Goal: Find specific page/section: Find specific page/section

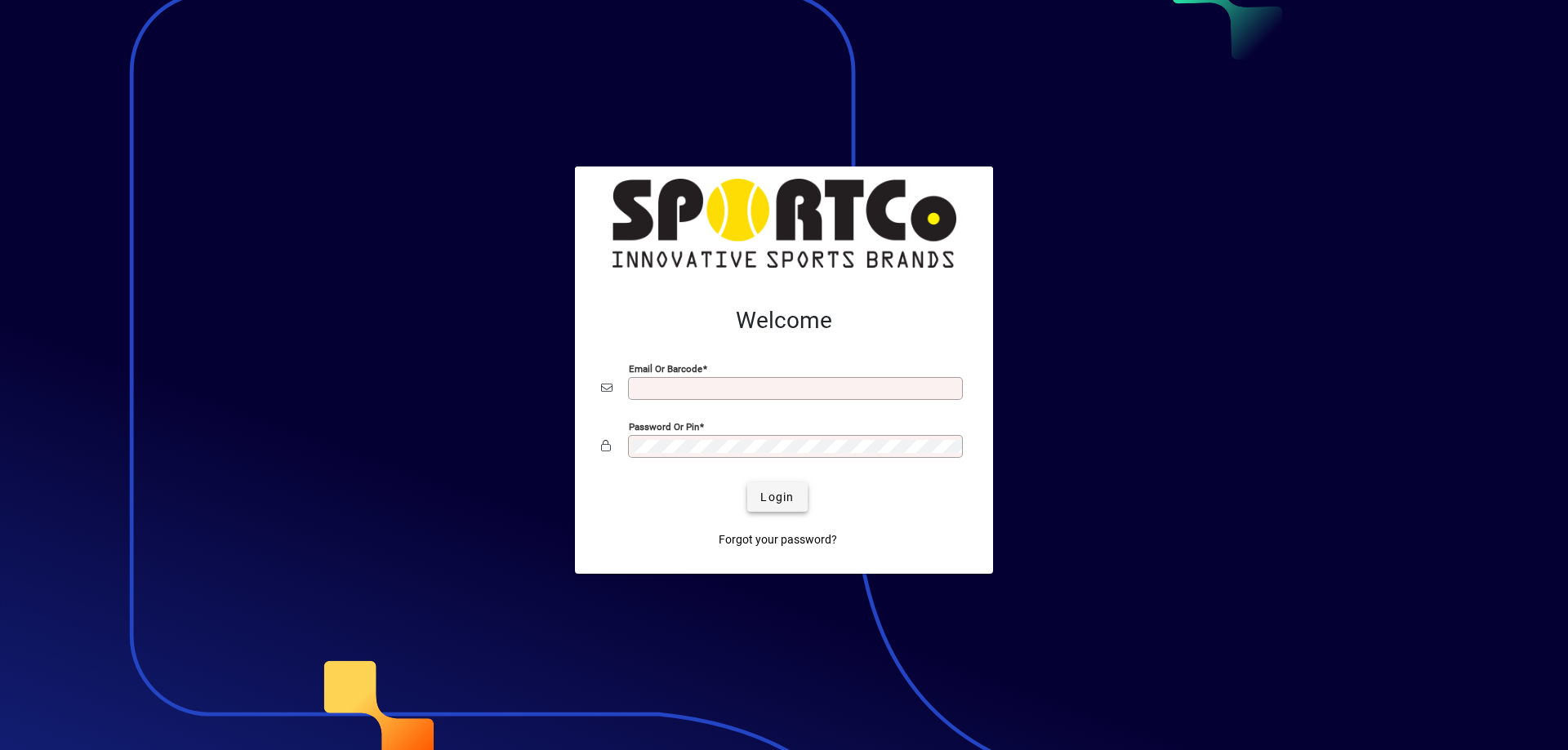
type input "**********"
click at [783, 496] on span "Login" at bounding box center [777, 497] width 34 height 17
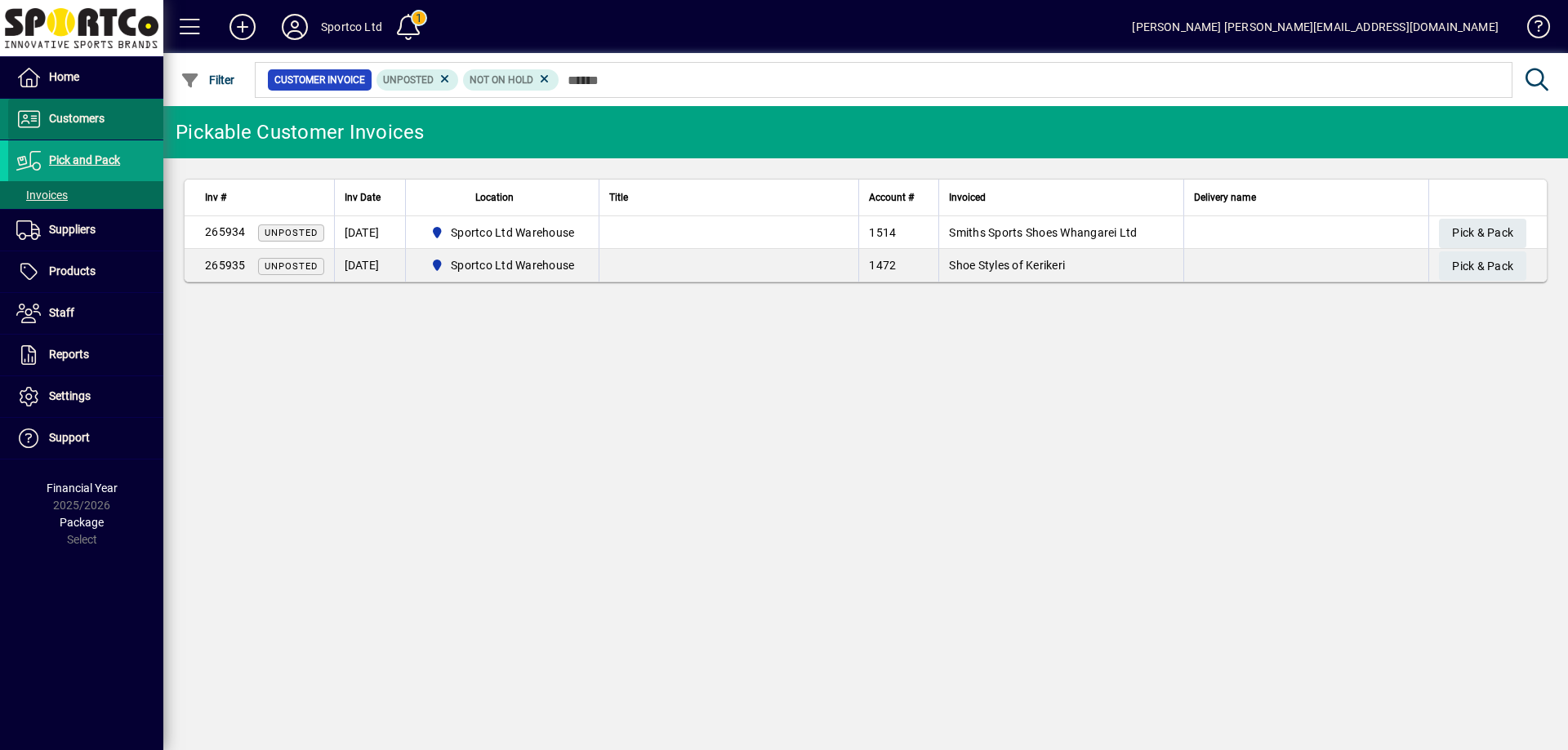
click at [68, 110] on span "Customers" at bounding box center [57, 119] width 96 height 19
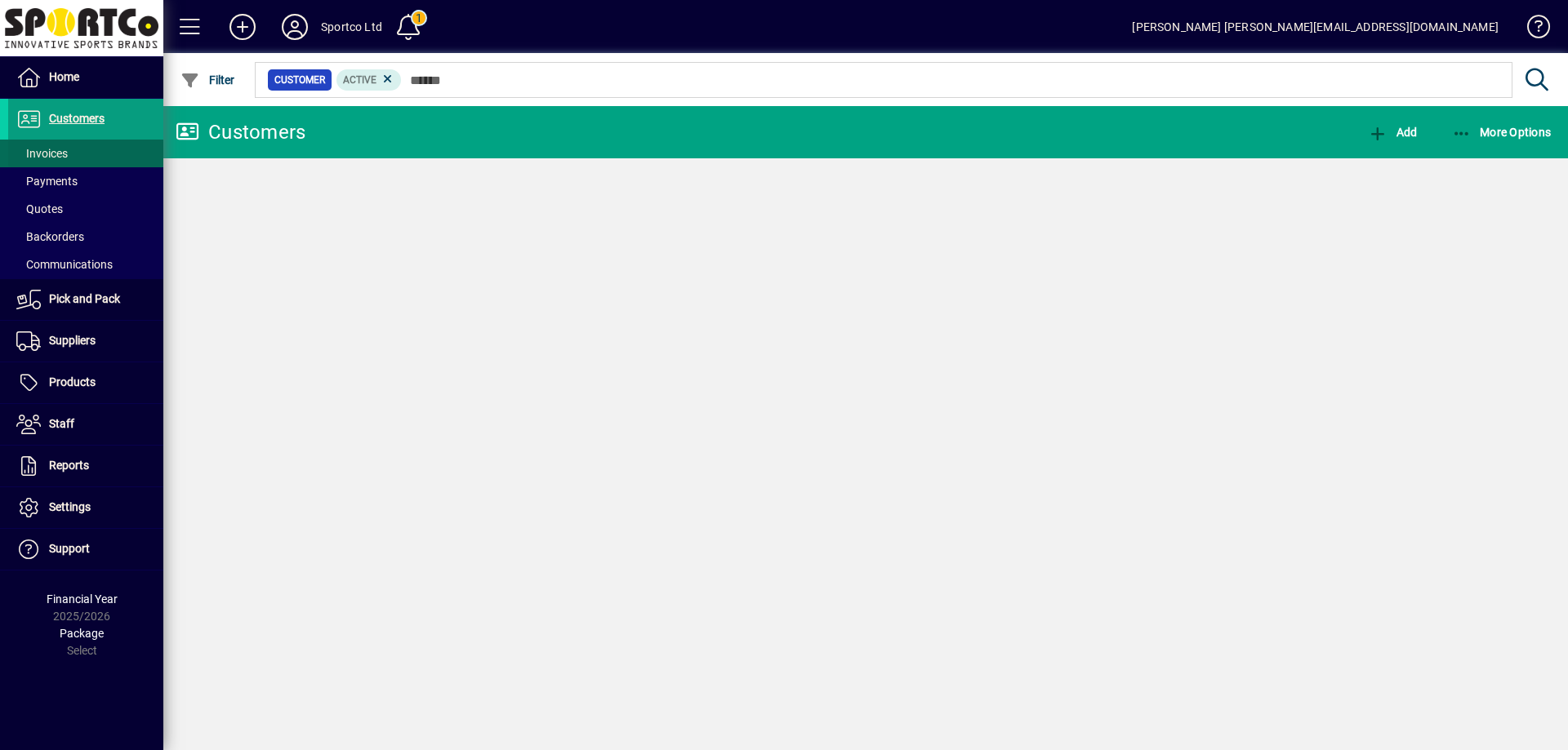
click at [41, 157] on span "Invoices" at bounding box center [42, 154] width 52 height 13
